Goal: Task Accomplishment & Management: Use online tool/utility

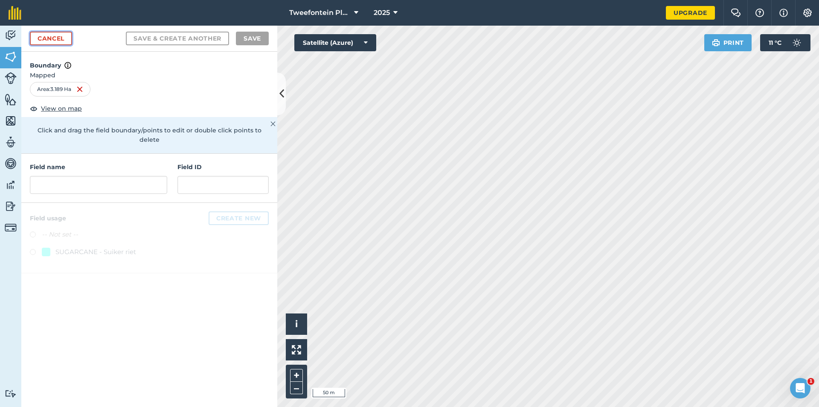
click at [50, 37] on link "Cancel" at bounding box center [51, 39] width 42 height 14
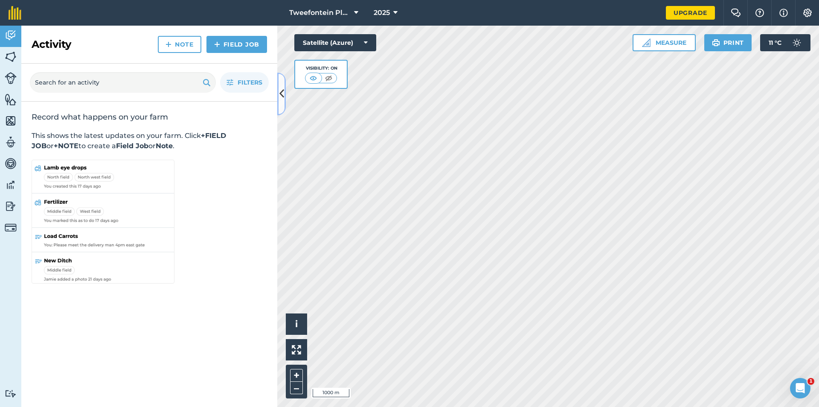
click at [283, 93] on icon at bounding box center [281, 93] width 5 height 15
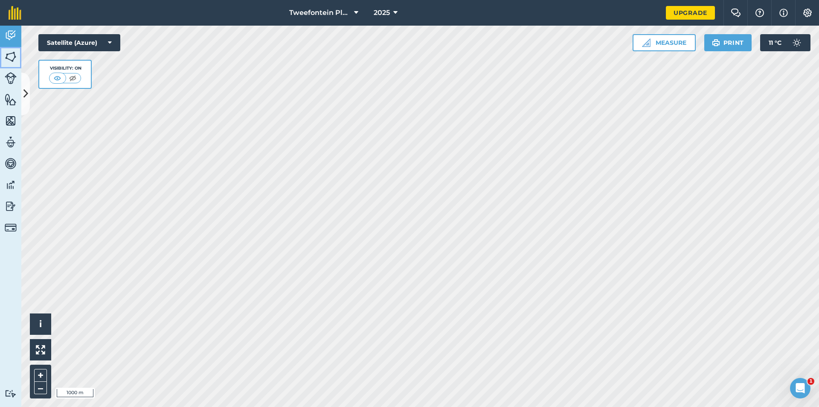
click at [13, 63] on img at bounding box center [11, 56] width 12 height 13
click at [12, 52] on img at bounding box center [11, 56] width 12 height 13
click at [29, 87] on button at bounding box center [25, 94] width 9 height 43
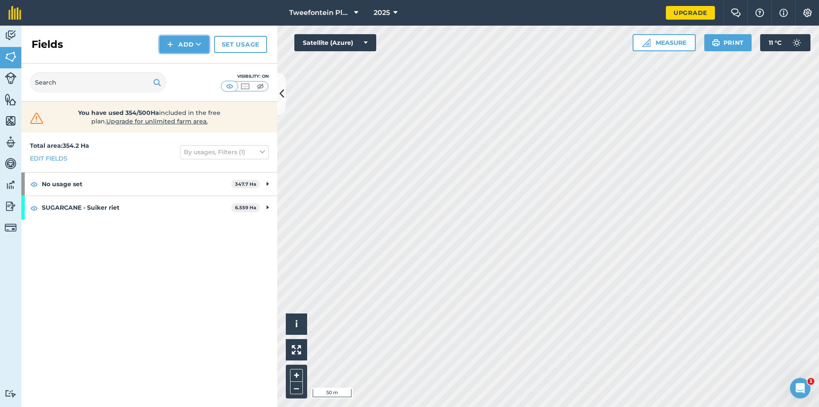
click at [169, 44] on img at bounding box center [170, 44] width 6 height 10
click at [180, 64] on link "Draw" at bounding box center [184, 63] width 47 height 19
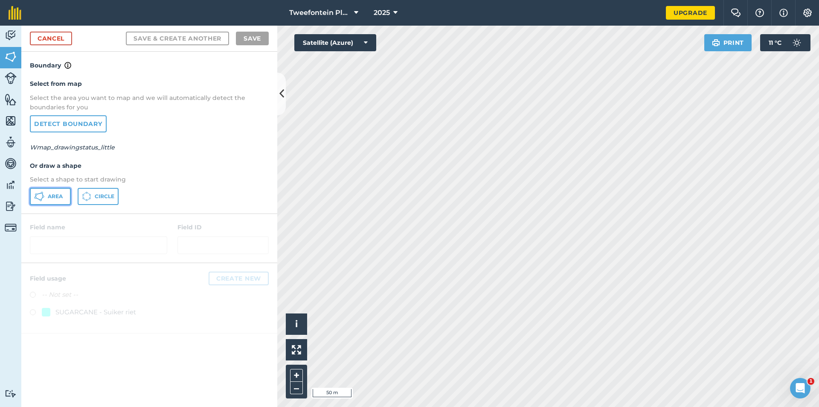
click at [55, 195] on span "Area" at bounding box center [55, 196] width 15 height 7
